Goal: Check status

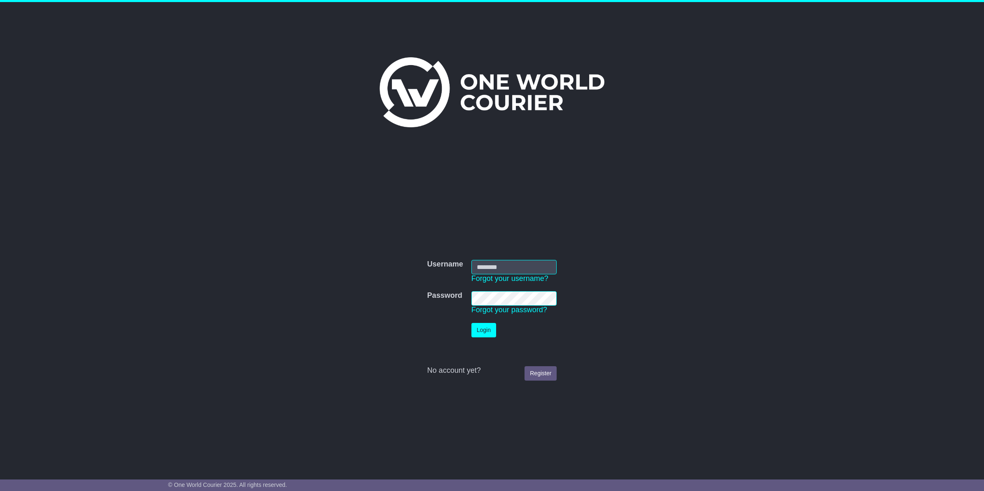
type input "**********"
click at [492, 328] on button "Login" at bounding box center [483, 330] width 25 height 14
